Goal: Information Seeking & Learning: Compare options

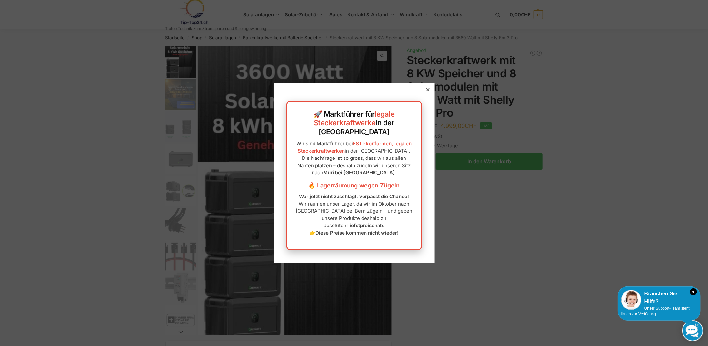
click at [426, 91] on icon at bounding box center [427, 89] width 3 height 3
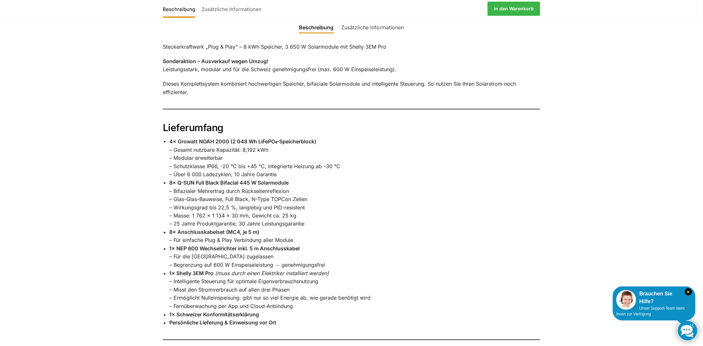
scroll to position [419, 0]
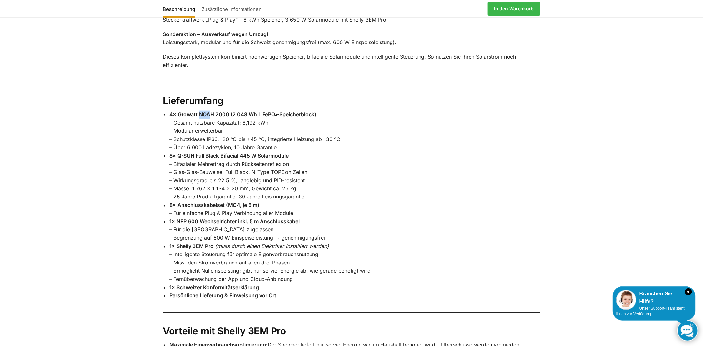
drag, startPoint x: 200, startPoint y: 108, endPoint x: 209, endPoint y: 107, distance: 9.4
click at [209, 111] on strong "4× Growatt NOAH 2000 (2 048 Wh LiFePO₄-Speicherblock)" at bounding box center [242, 114] width 147 height 6
drag, startPoint x: 178, startPoint y: 108, endPoint x: 230, endPoint y: 105, distance: 51.7
click at [230, 111] on strong "4× Growatt NOAH 2000 (2 048 Wh LiFePO₄-Speicherblock)" at bounding box center [242, 114] width 147 height 6
copy strong "Growatt NOAH 2000"
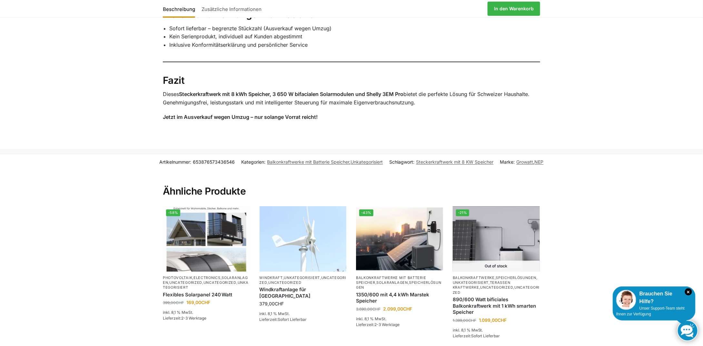
scroll to position [1064, 0]
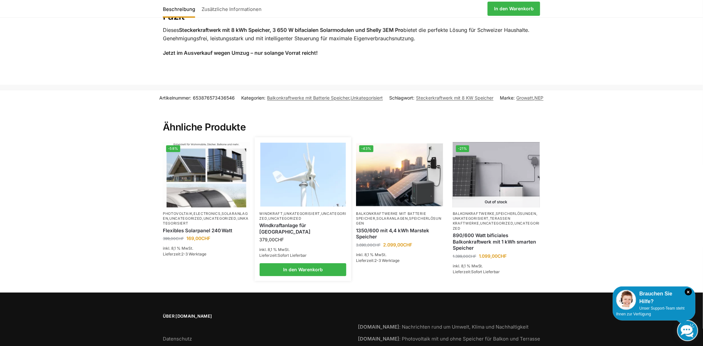
click at [300, 222] on link "Windkraftanlage für Garten Terrasse" at bounding box center [303, 228] width 87 height 13
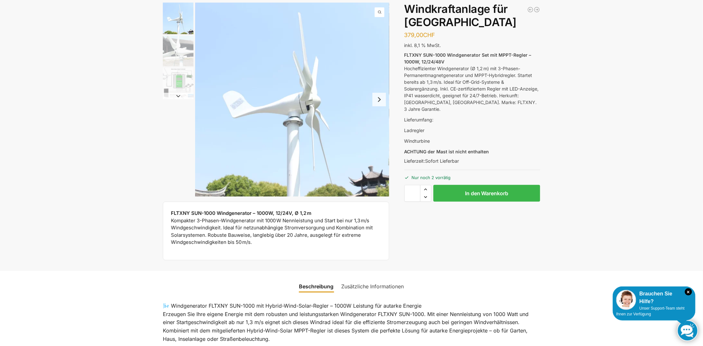
scroll to position [32, 0]
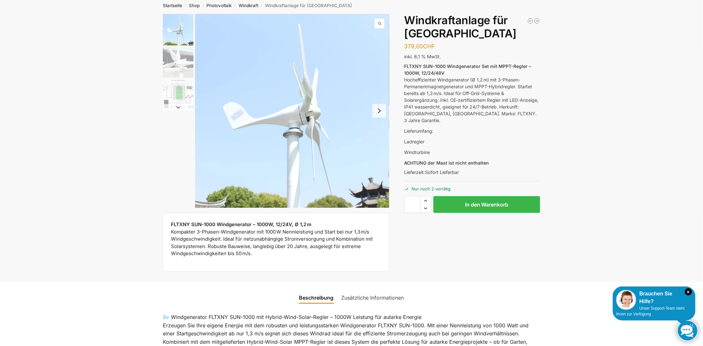
click at [374, 298] on link "Zusätzliche Informationen" at bounding box center [373, 297] width 70 height 15
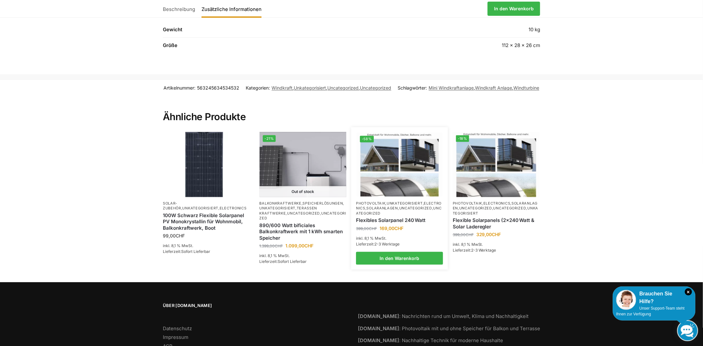
scroll to position [322, 0]
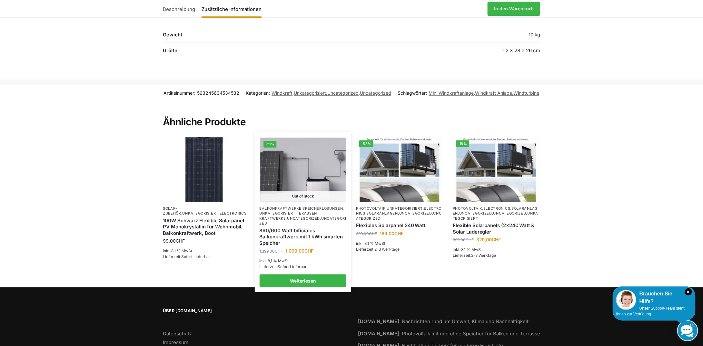
click at [300, 232] on link "890/600 Watt bificiales Balkonkraftwerk mit 1 kWh smarten Speicher" at bounding box center [303, 237] width 87 height 19
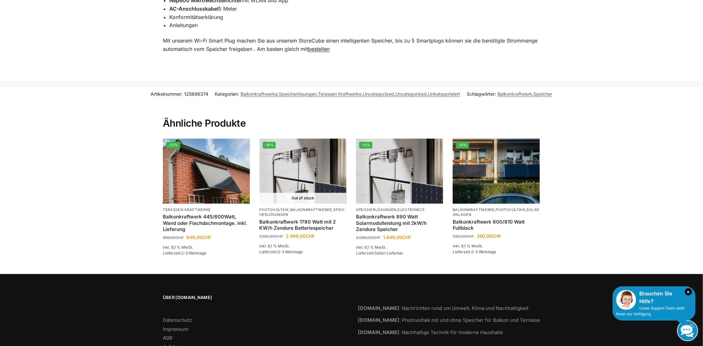
scroll to position [736, 0]
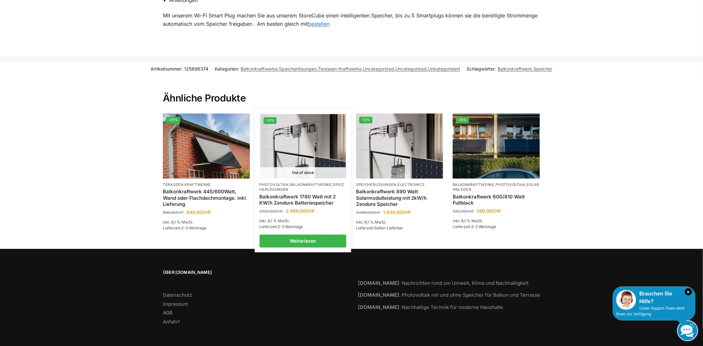
click at [312, 195] on link "Balkonkraftwerk 1780 Watt mit 2 KW/h Zendure Batteriespeicher" at bounding box center [303, 200] width 87 height 13
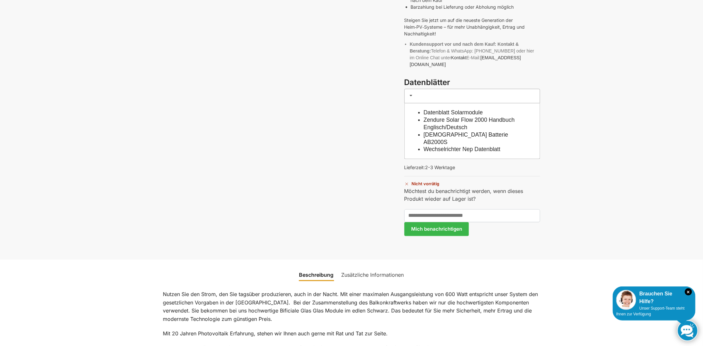
scroll to position [451, 0]
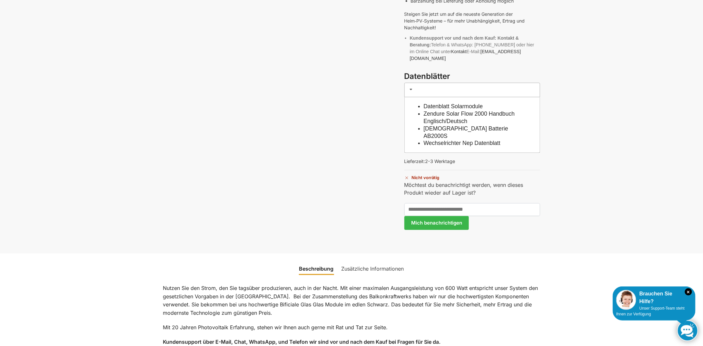
click at [494, 140] on link "Wechselrichter Nep Datenblatt" at bounding box center [462, 143] width 77 height 6
